Goal: Check status

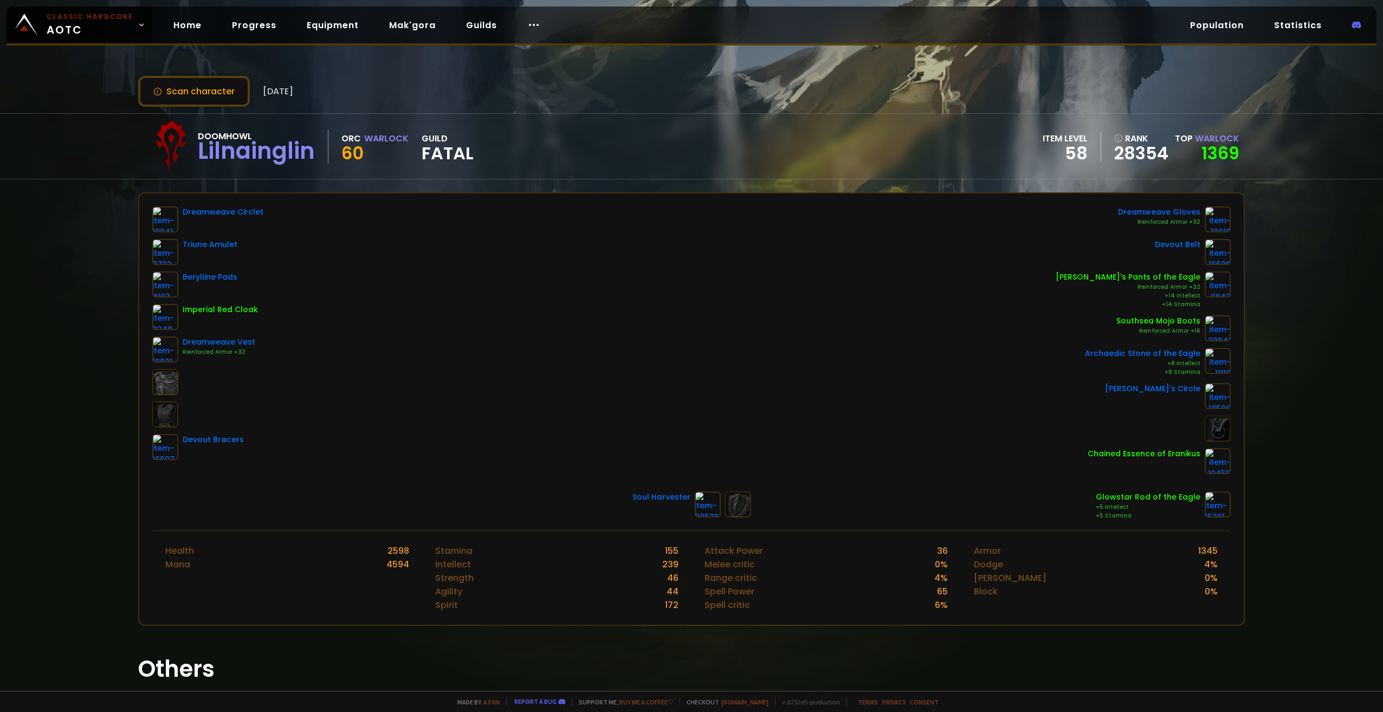
click at [807, 86] on div "Scan character 7 days ago" at bounding box center [691, 91] width 1106 height 31
click at [777, 117] on div "Doomhowl Lilnainglin Orc Warlock 60 guild Fatal item level 58 rank 28354 Top Wa…" at bounding box center [691, 146] width 1106 height 65
click at [182, 90] on button "Scan character" at bounding box center [194, 91] width 112 height 31
click at [198, 94] on button "Scan character" at bounding box center [194, 91] width 112 height 31
